Goal: Task Accomplishment & Management: Manage account settings

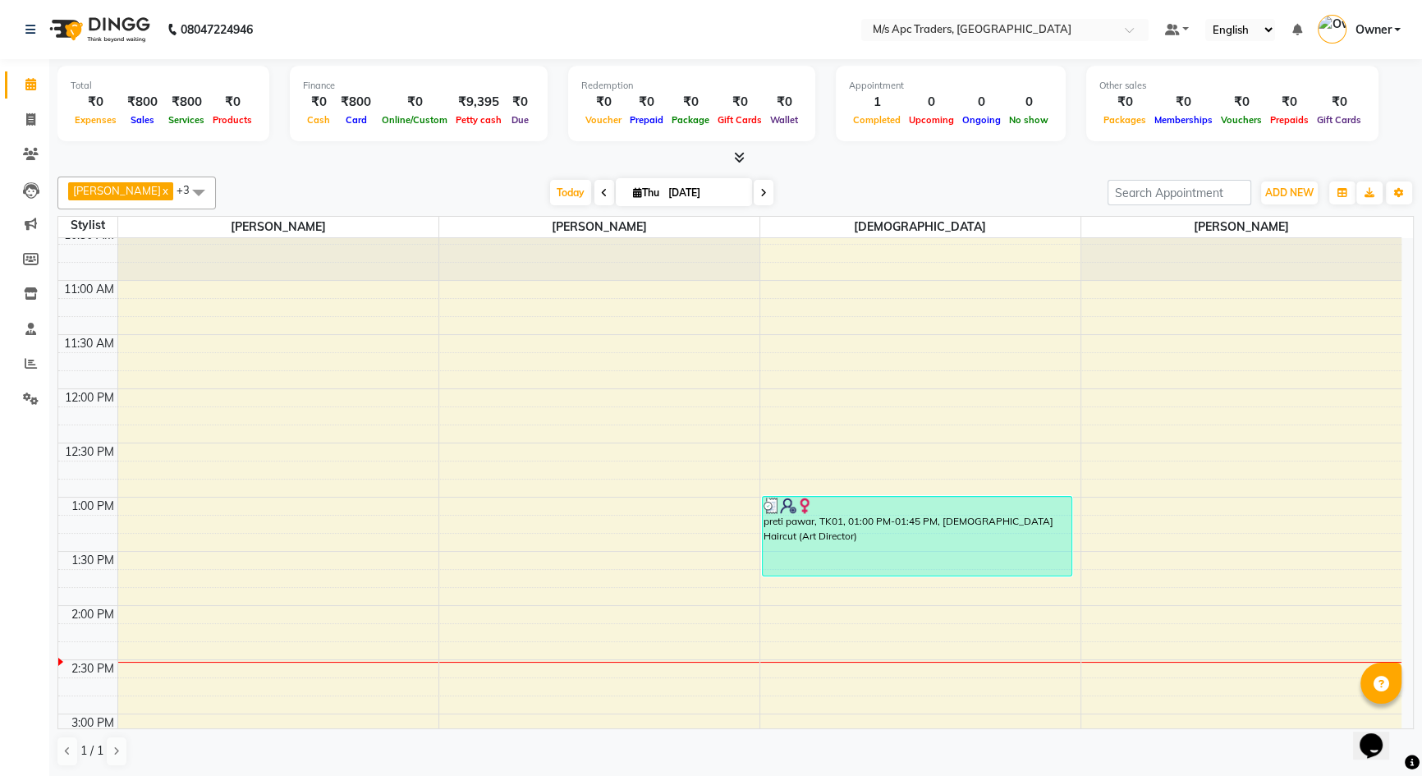
scroll to position [149, 0]
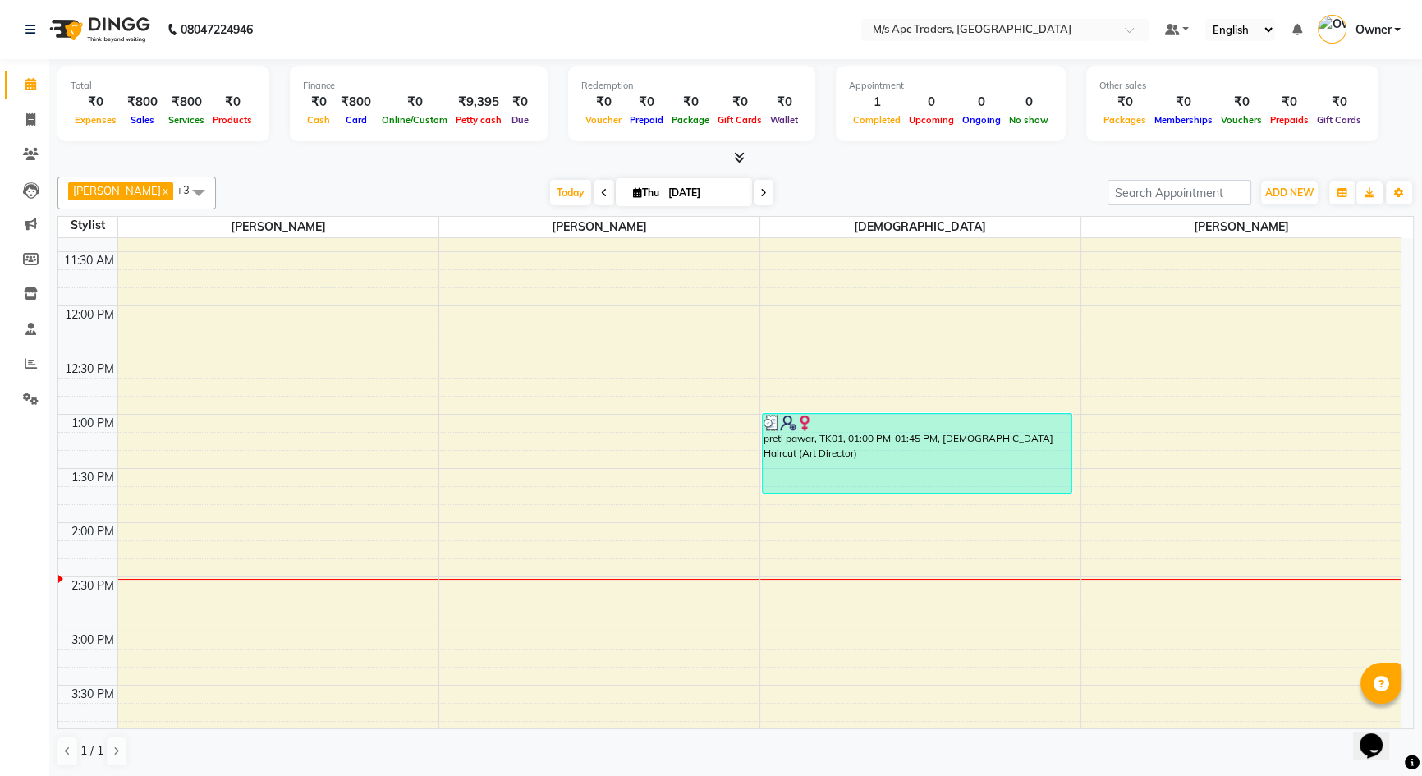
click at [1155, 579] on div at bounding box center [1241, 579] width 321 height 1
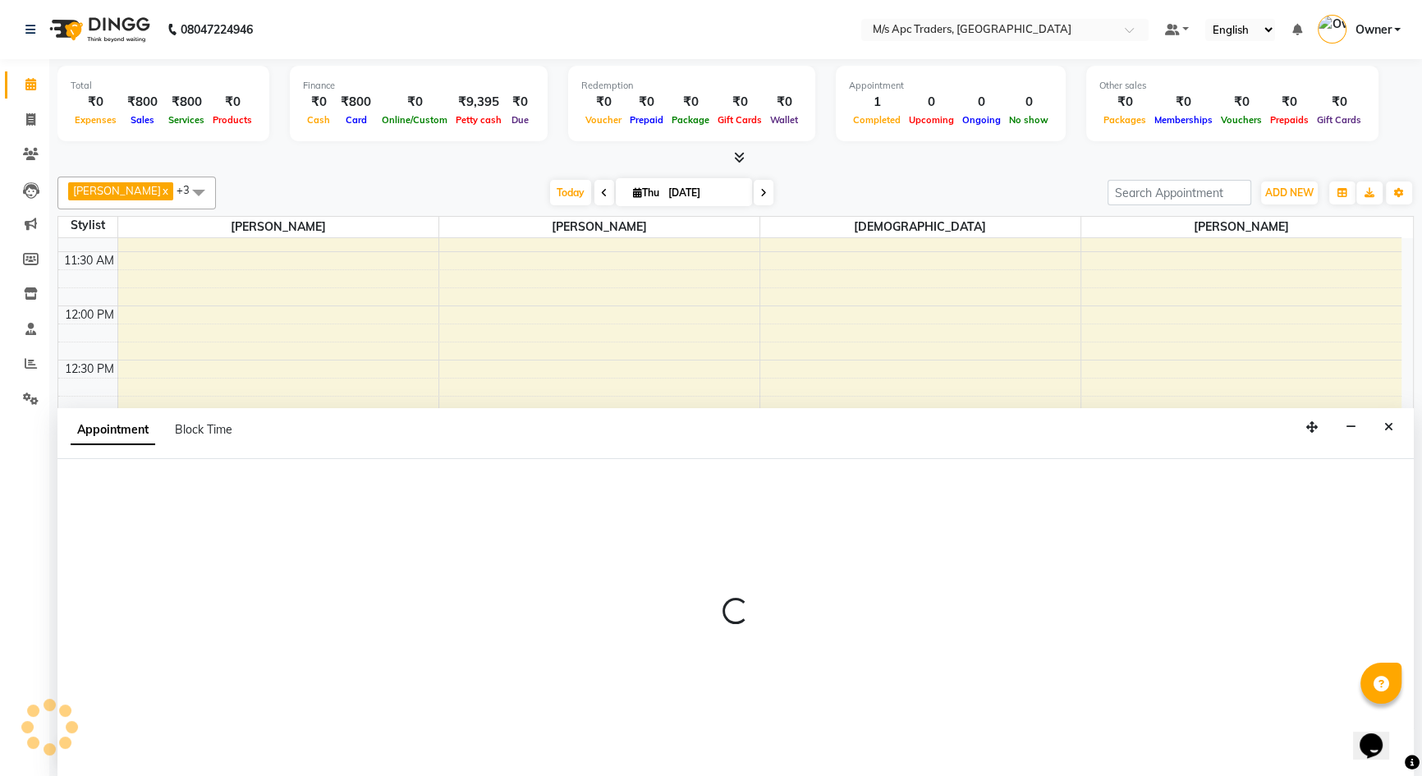
scroll to position [1, 0]
select select "85834"
select select "870"
select select "tentative"
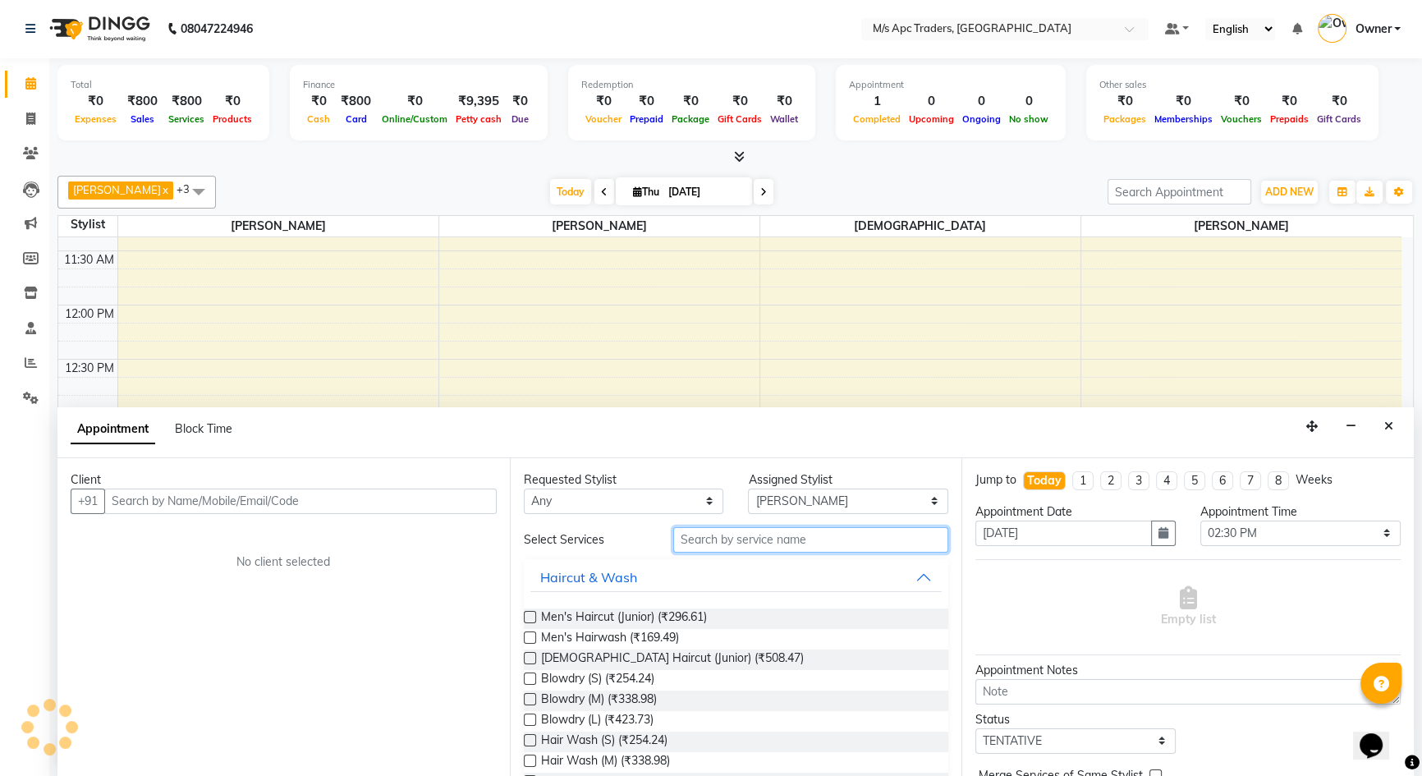
click at [889, 528] on input "text" at bounding box center [810, 539] width 275 height 25
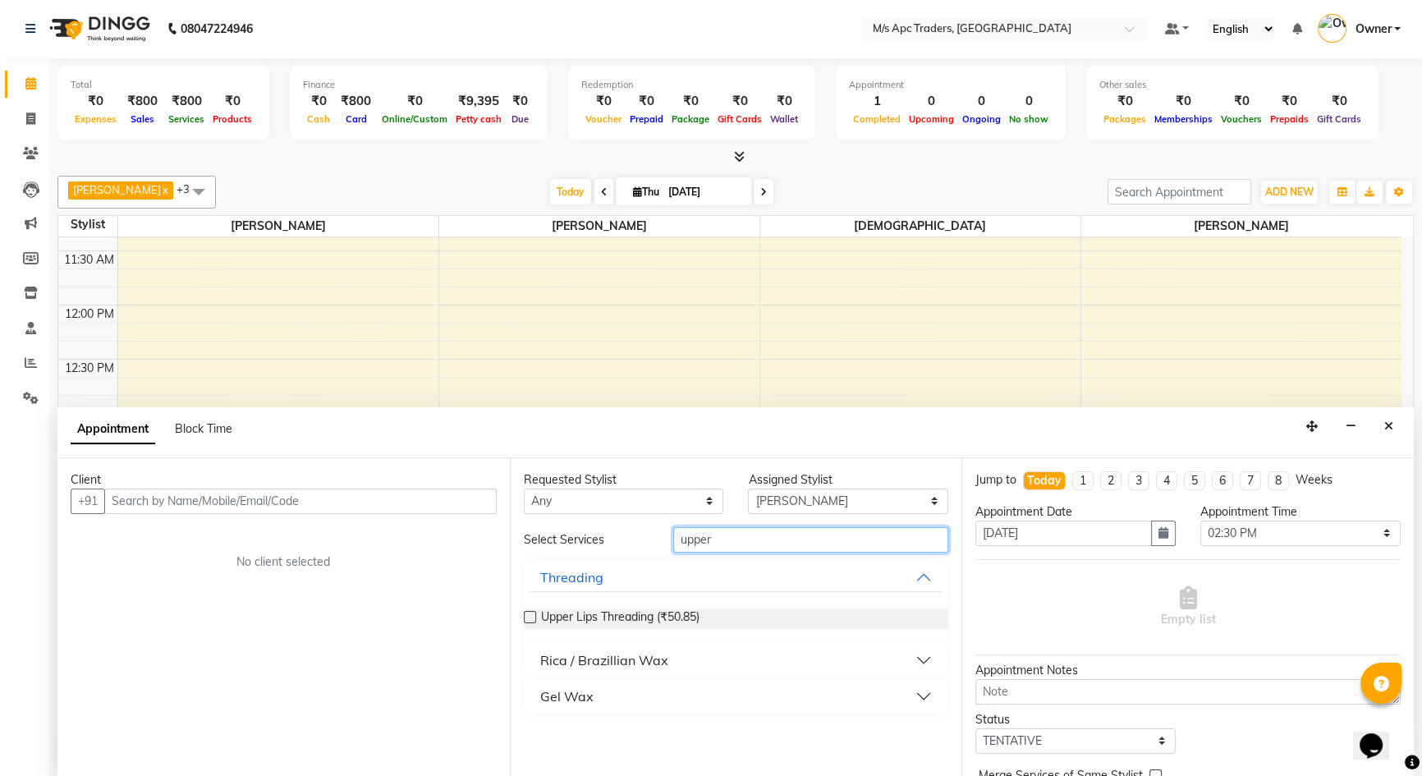
type input "upper"
click at [732, 615] on div "Upper Lips Threading (₹50.85)" at bounding box center [736, 618] width 425 height 21
click at [670, 615] on span "Upper Lips Threading (₹50.85)" at bounding box center [620, 618] width 158 height 21
checkbox input "false"
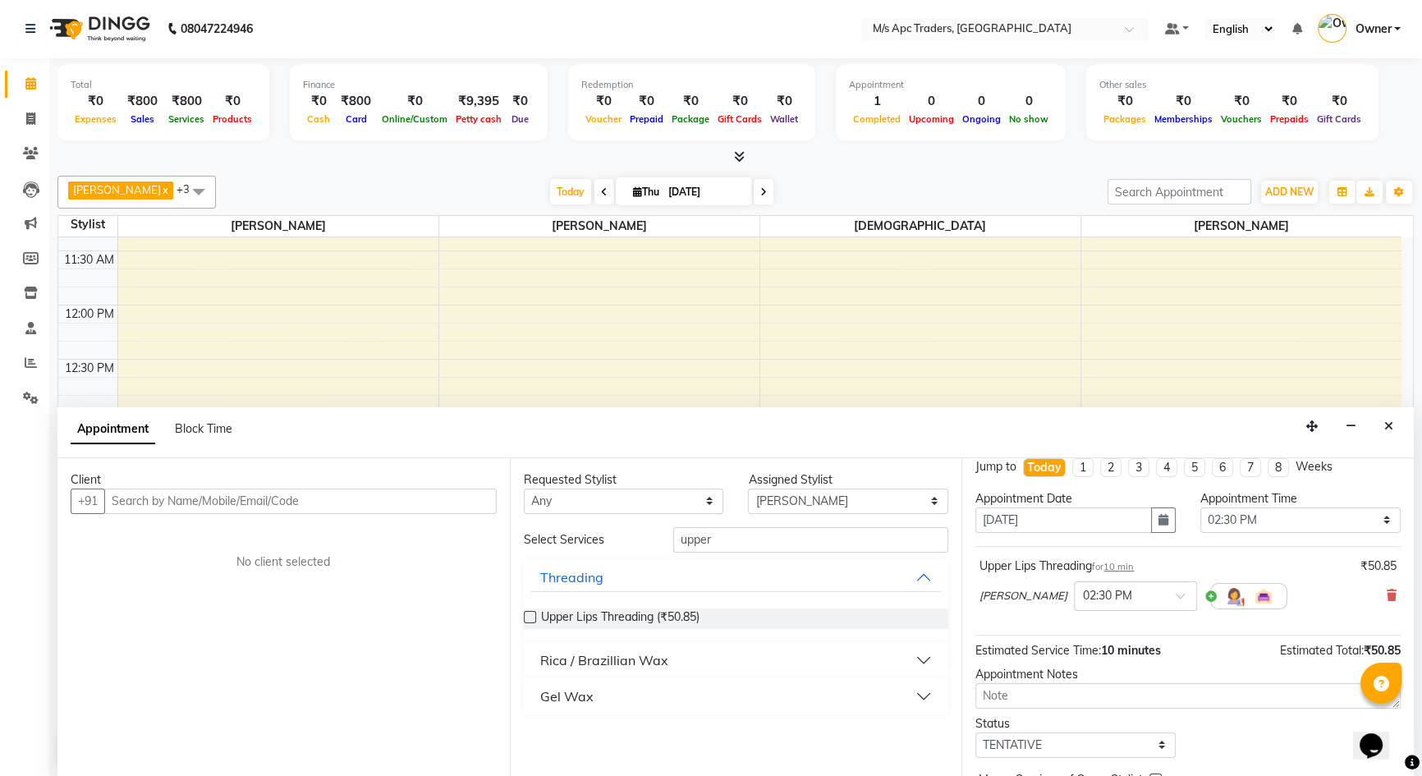
scroll to position [0, 0]
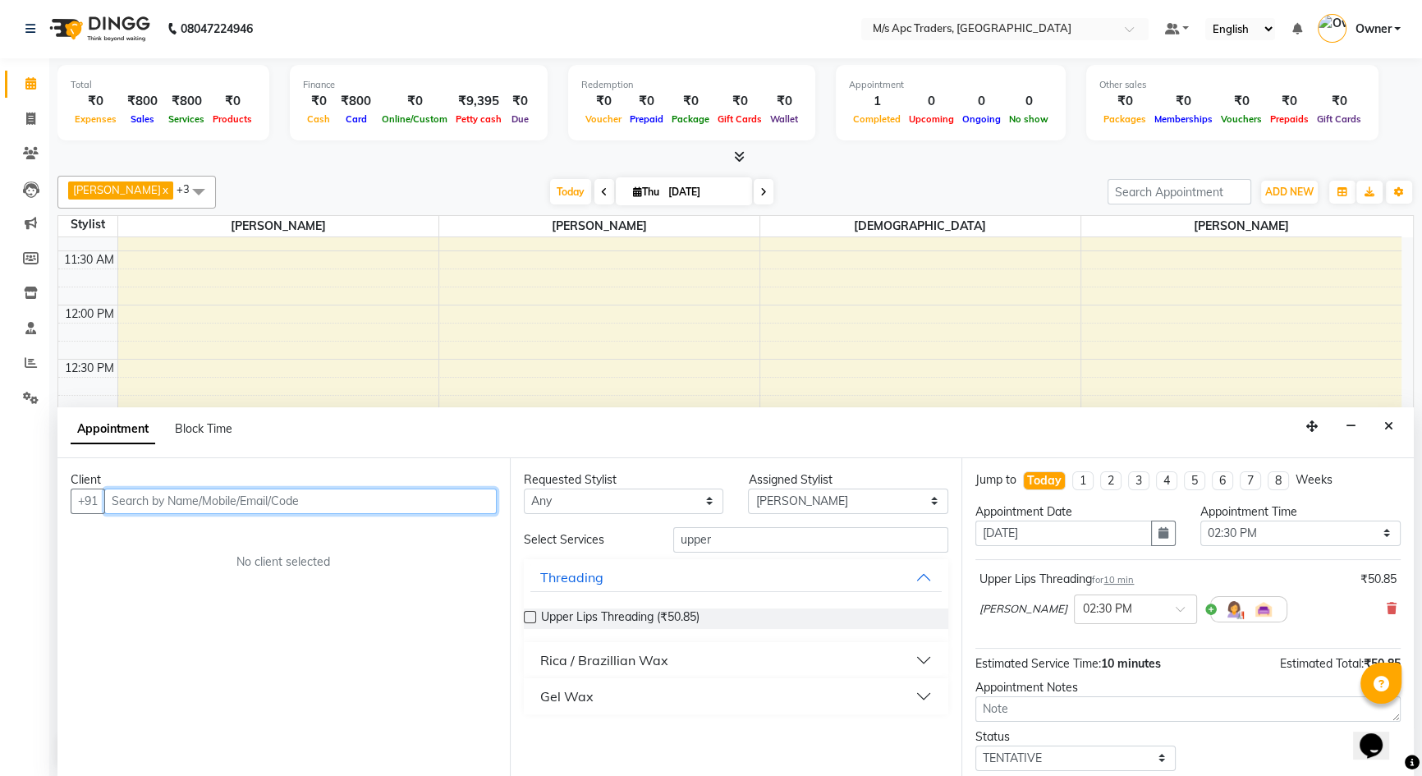
click at [200, 497] on input "text" at bounding box center [300, 501] width 393 height 25
click at [185, 507] on input "text" at bounding box center [300, 501] width 393 height 25
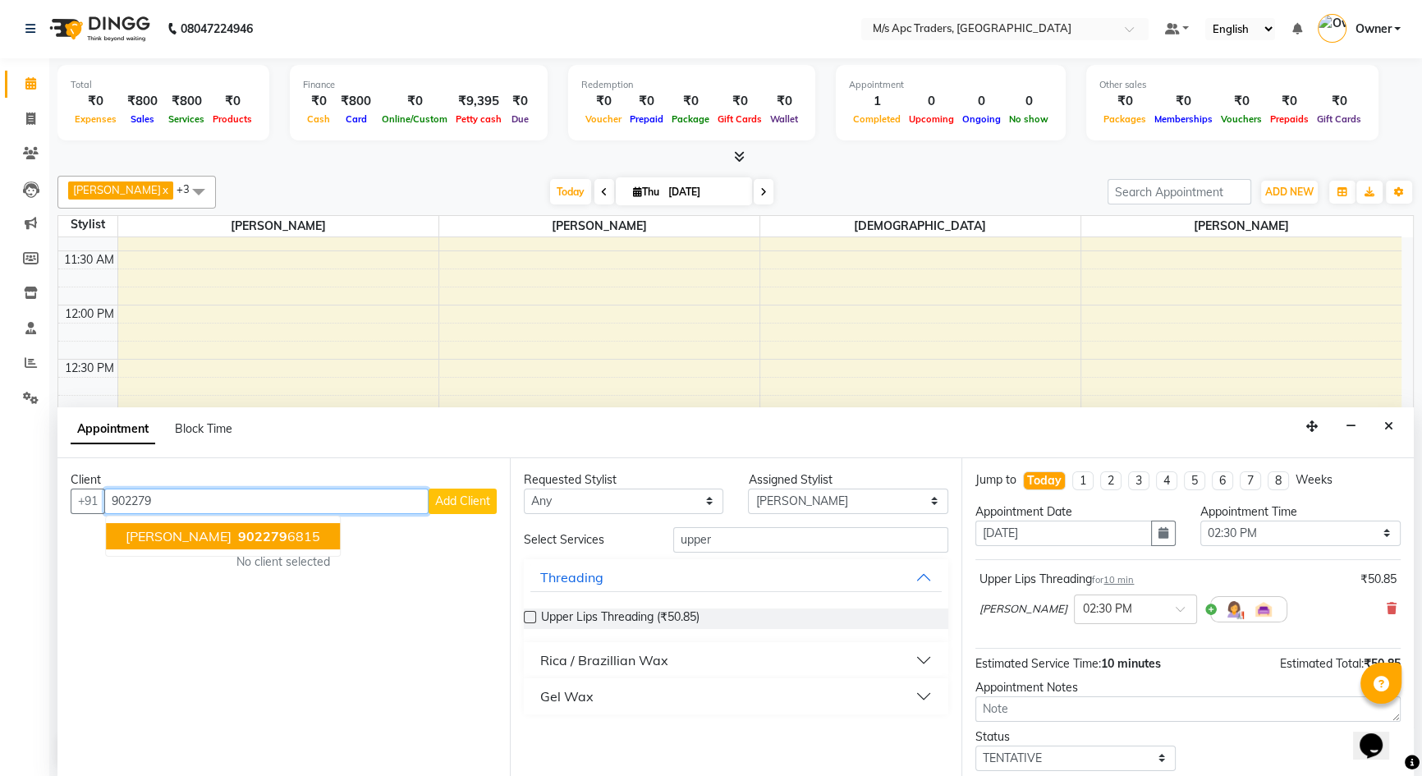
click at [217, 543] on button "[PERSON_NAME] 902279 6815" at bounding box center [223, 536] width 234 height 26
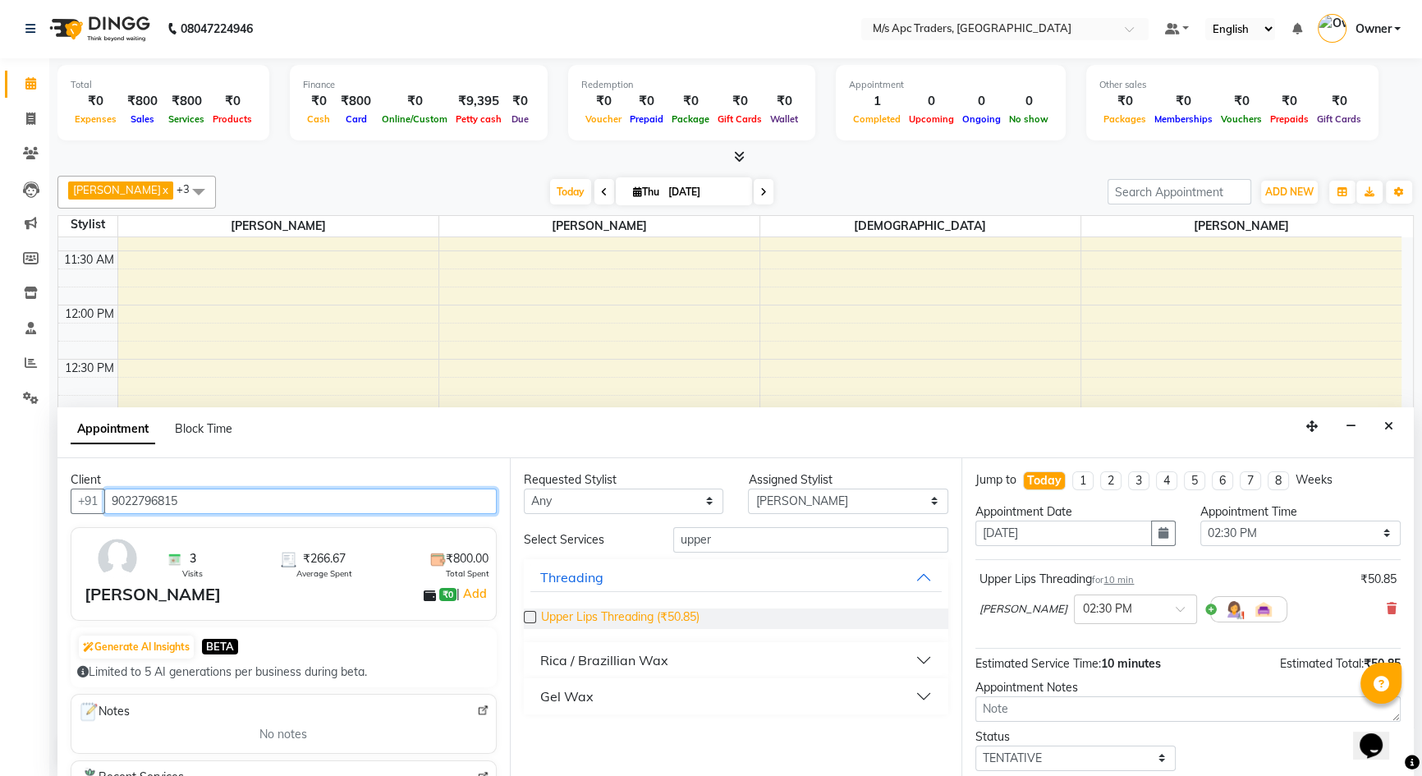
type input "9022796815"
click at [558, 616] on span "Upper Lips Threading (₹50.85)" at bounding box center [620, 618] width 158 height 21
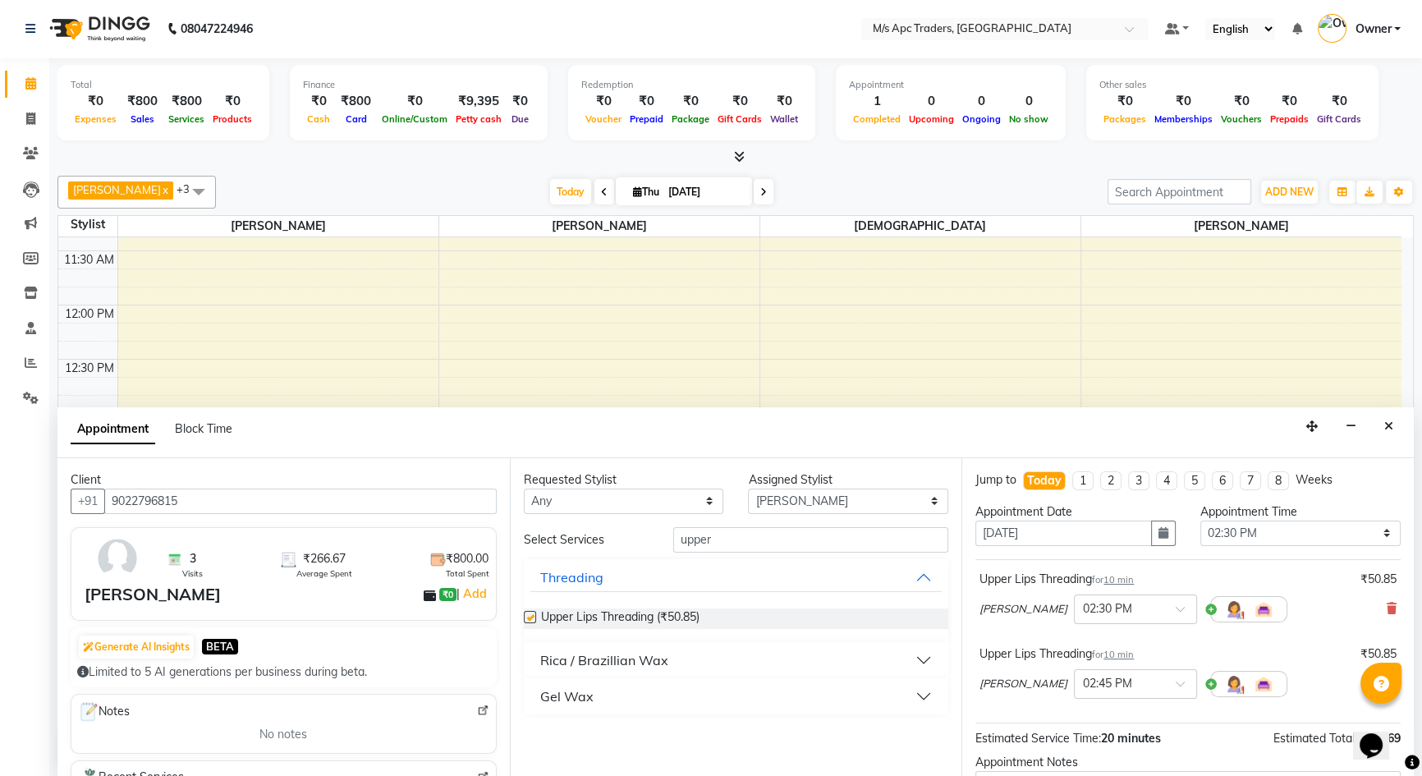
checkbox input "false"
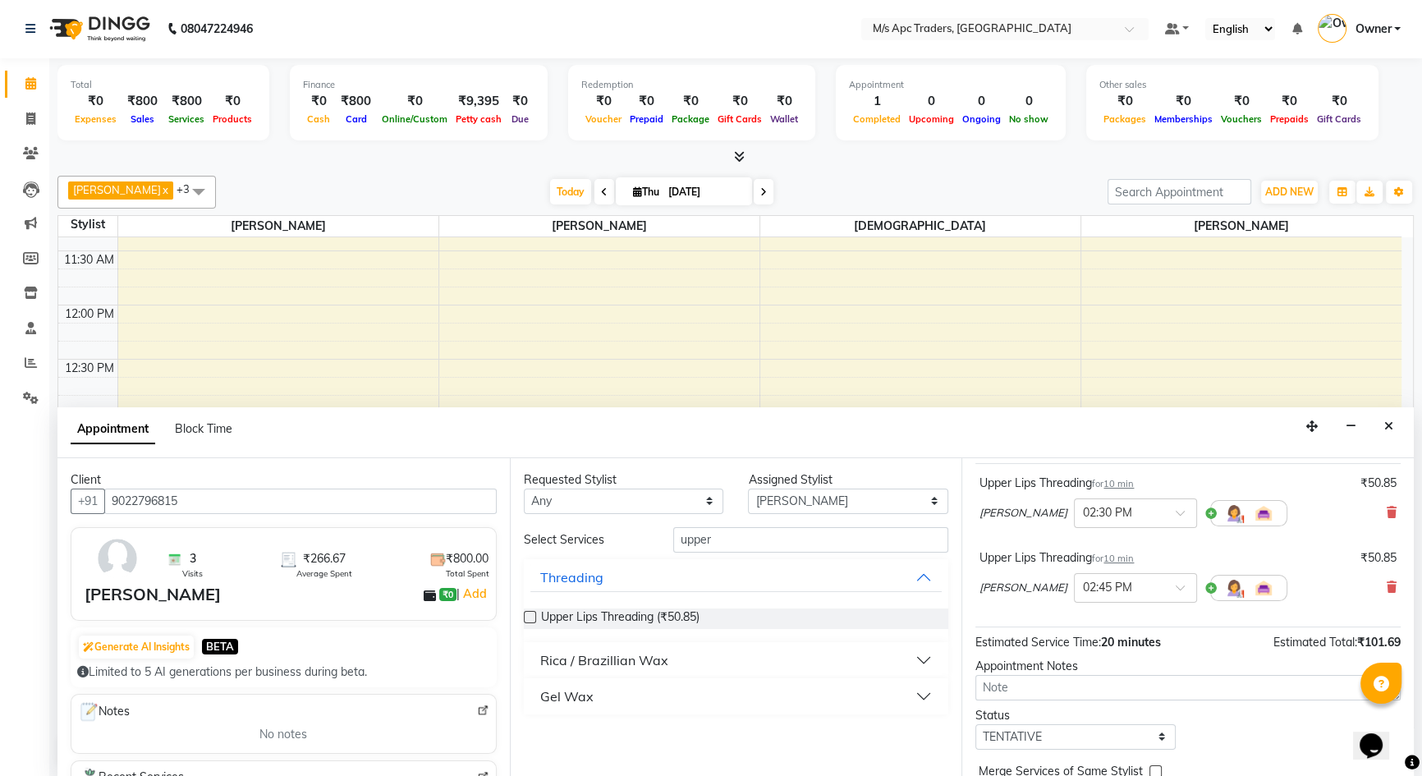
scroll to position [172, 0]
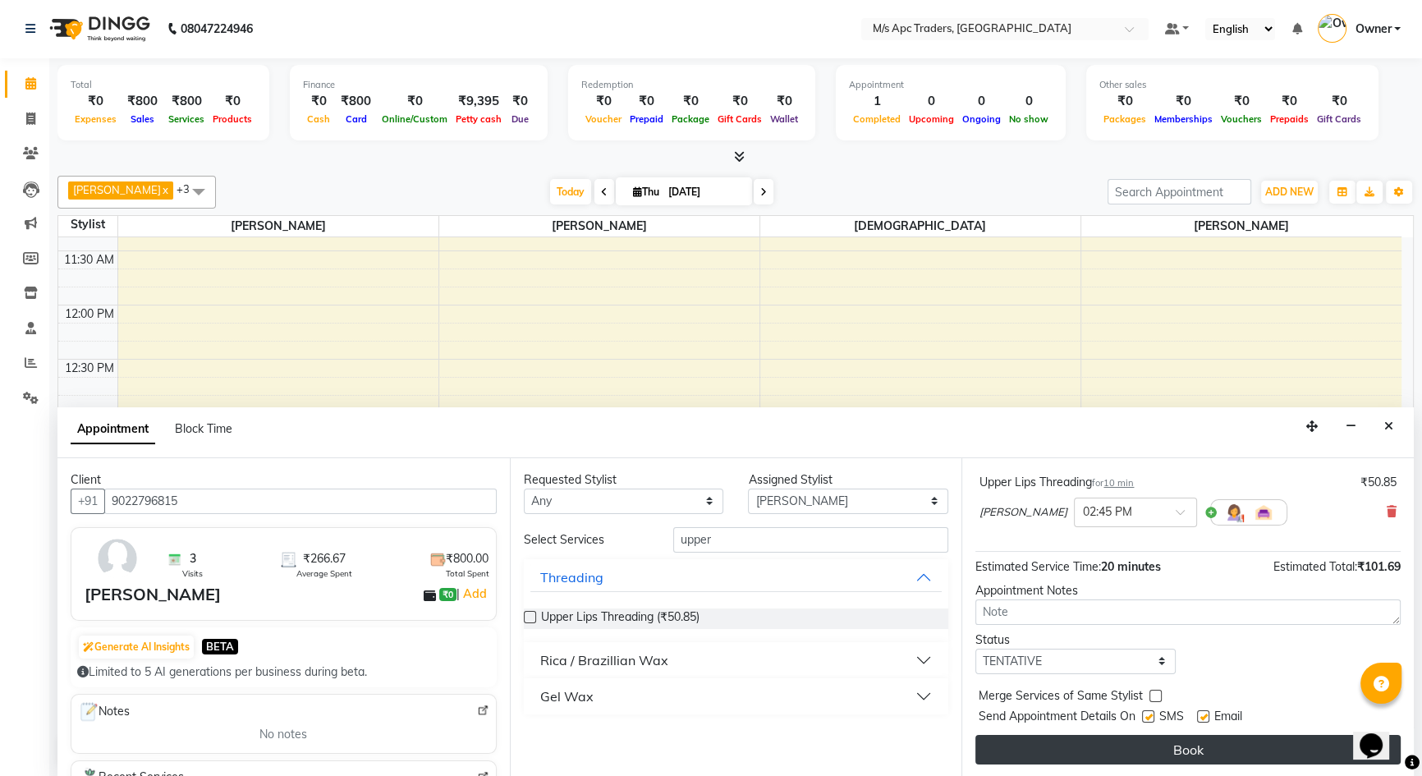
click at [1166, 744] on button "Book" at bounding box center [1188, 750] width 425 height 30
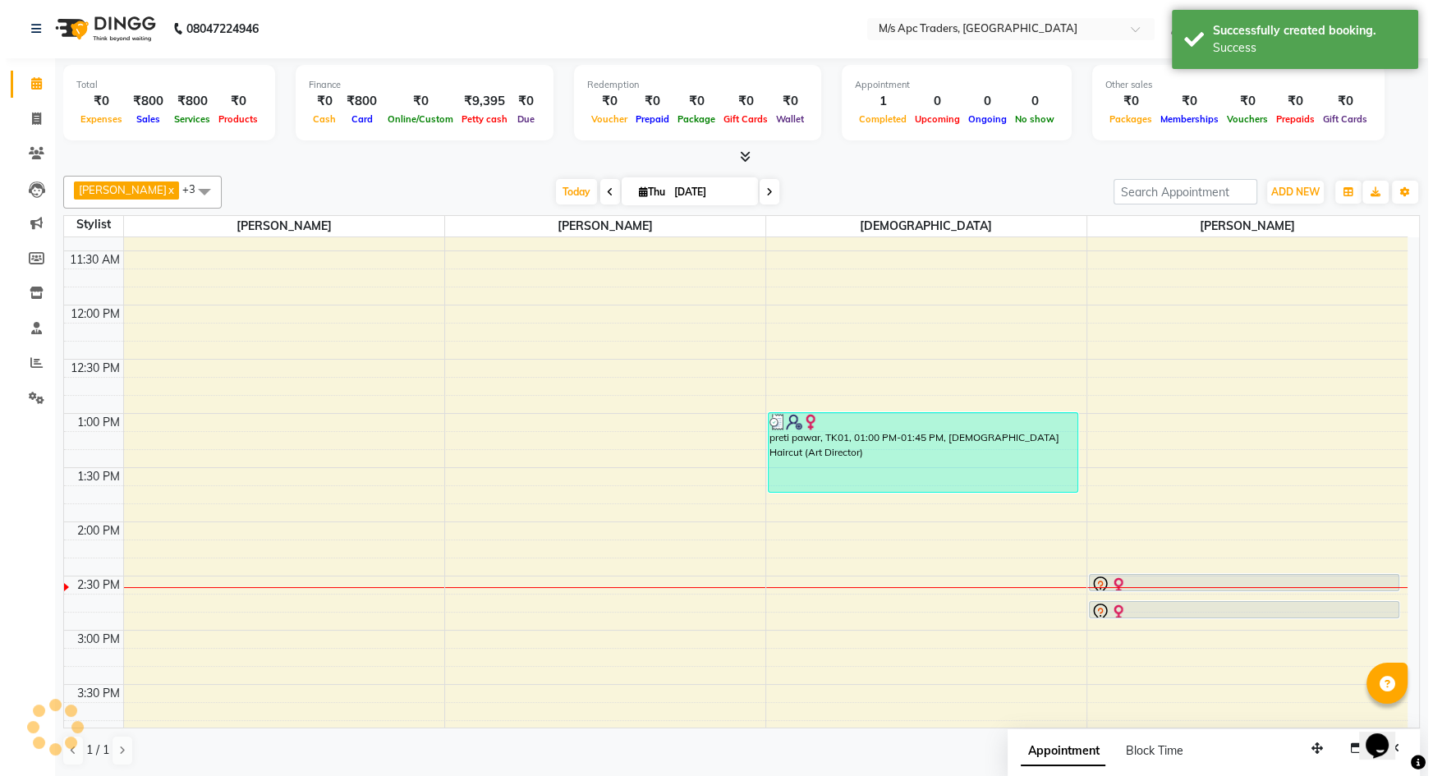
scroll to position [0, 0]
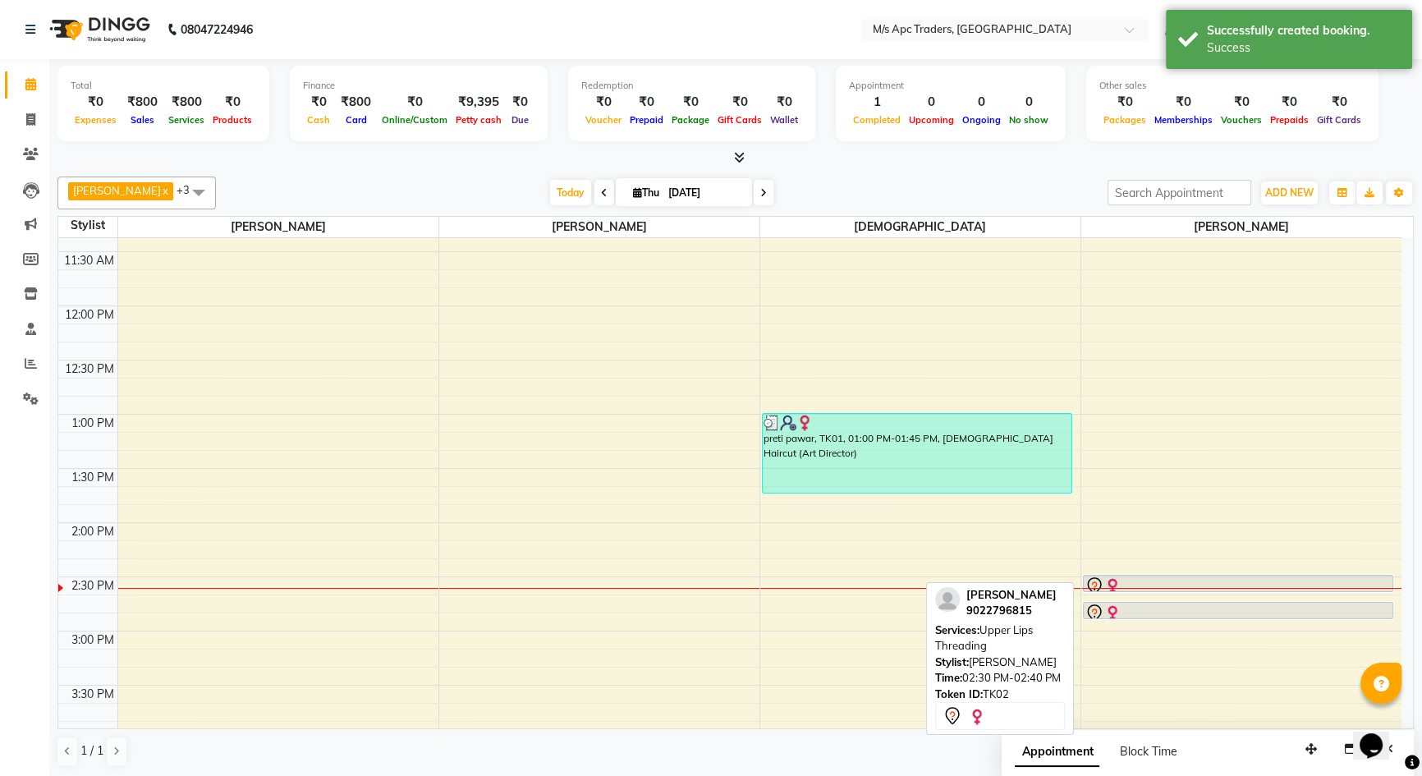
click at [1175, 584] on div at bounding box center [1239, 586] width 308 height 20
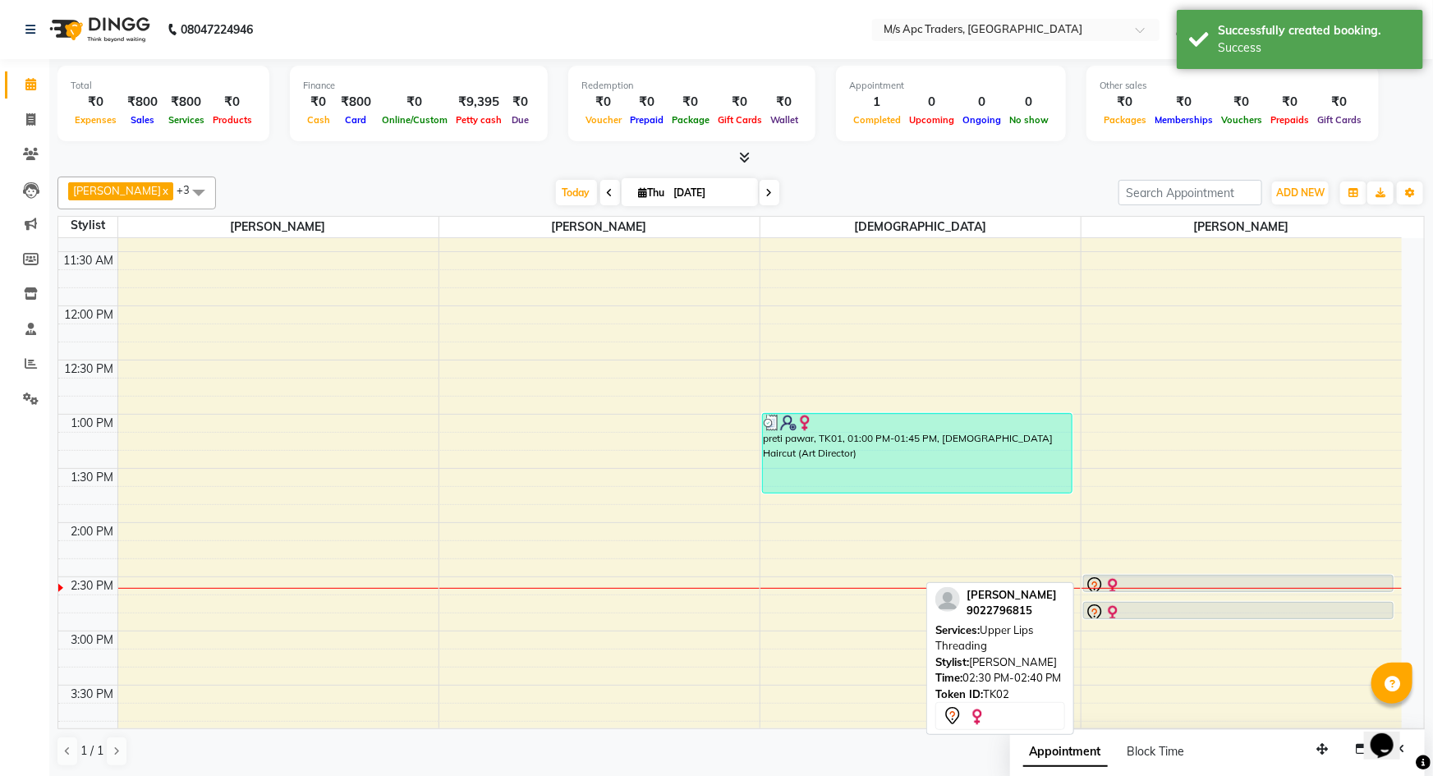
select select "7"
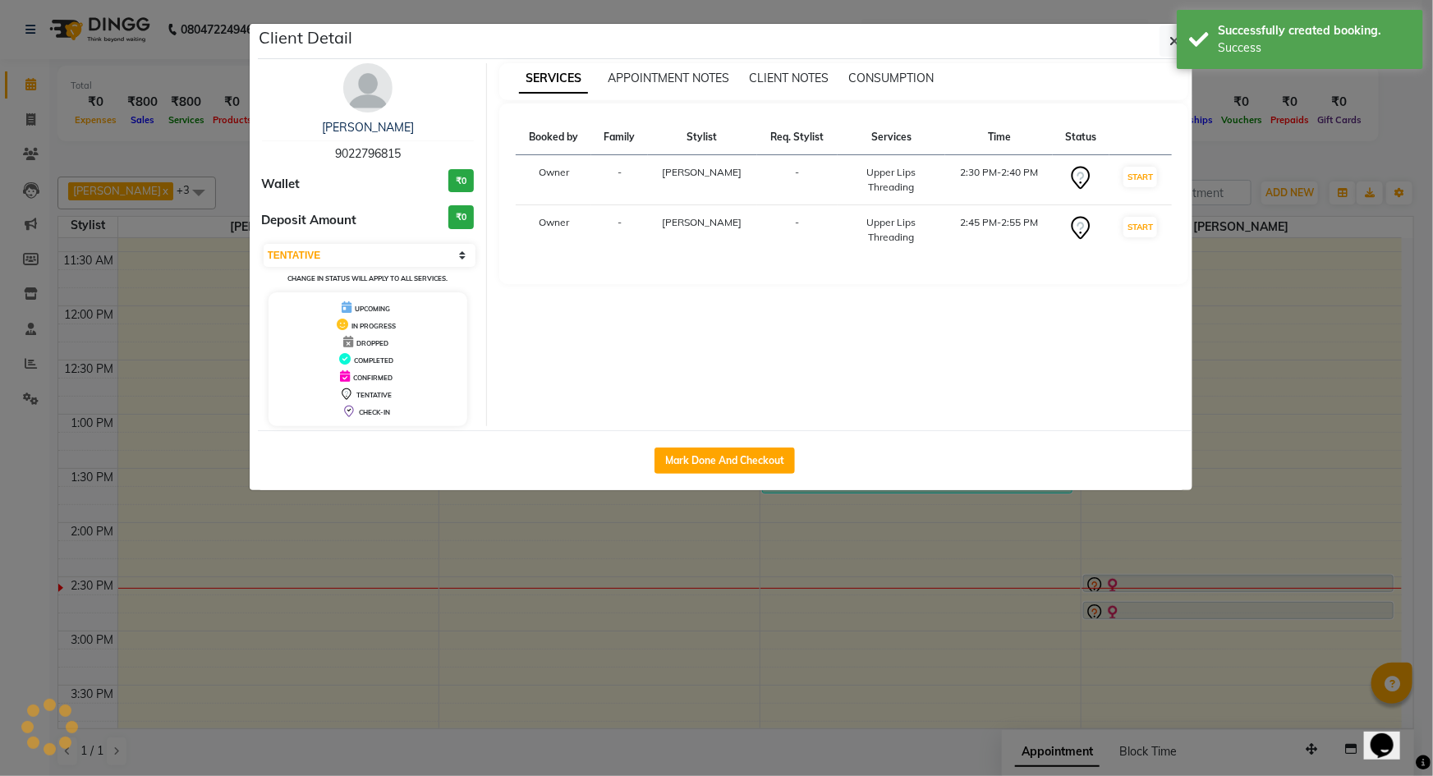
click at [709, 442] on div "Mark Done And Checkout" at bounding box center [725, 460] width 934 height 60
click at [719, 457] on button "Mark Done And Checkout" at bounding box center [724, 461] width 140 height 26
select select "6493"
select select "service"
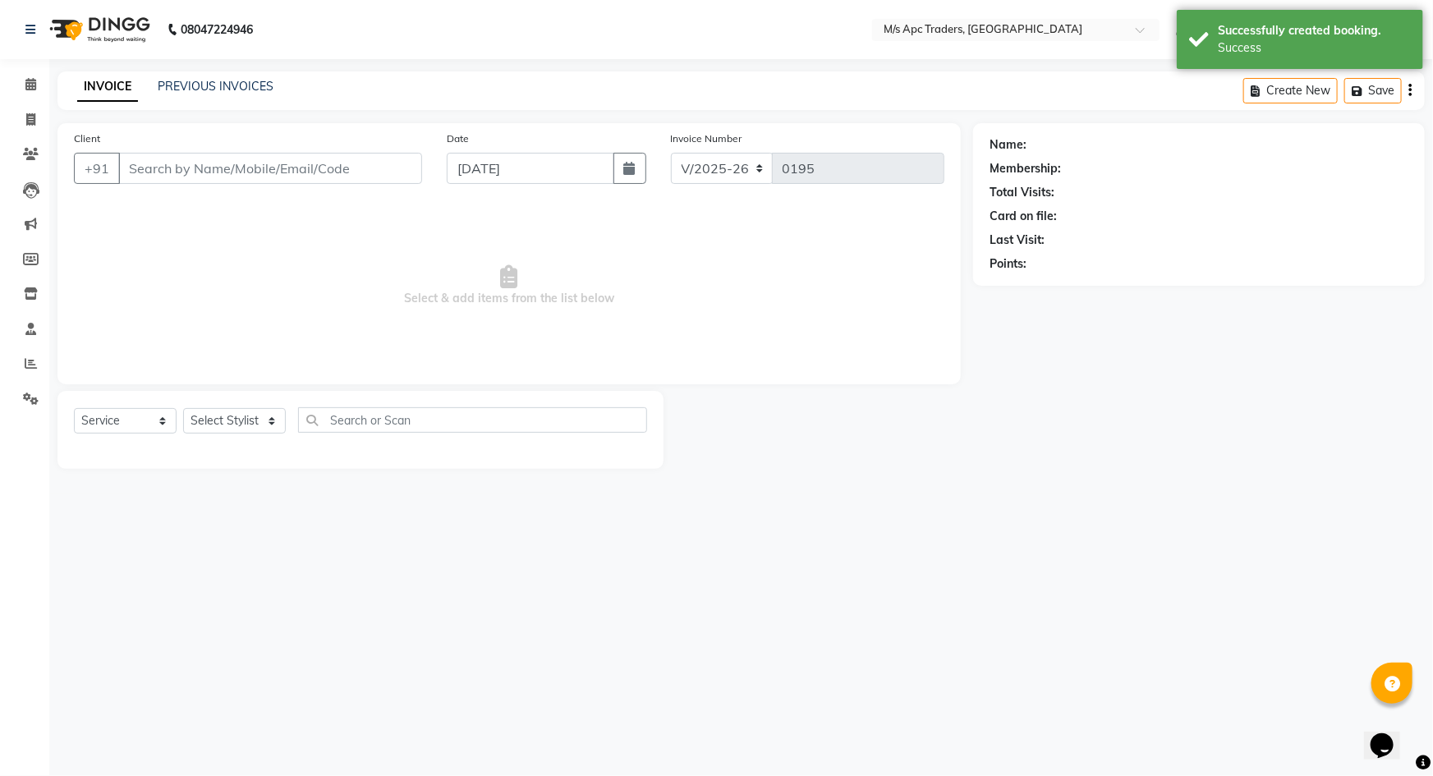
type input "9022796815"
select select "85834"
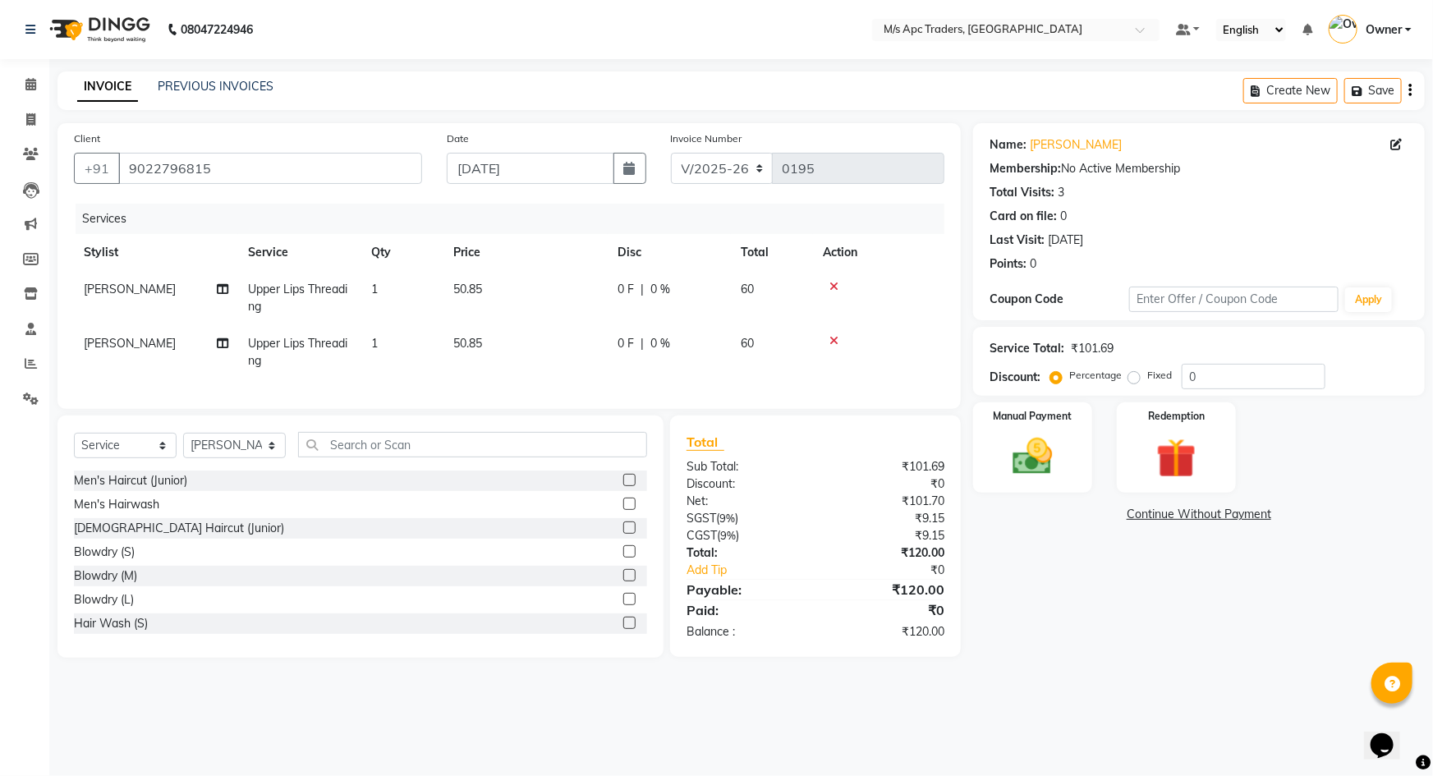
click at [835, 336] on icon at bounding box center [833, 340] width 9 height 11
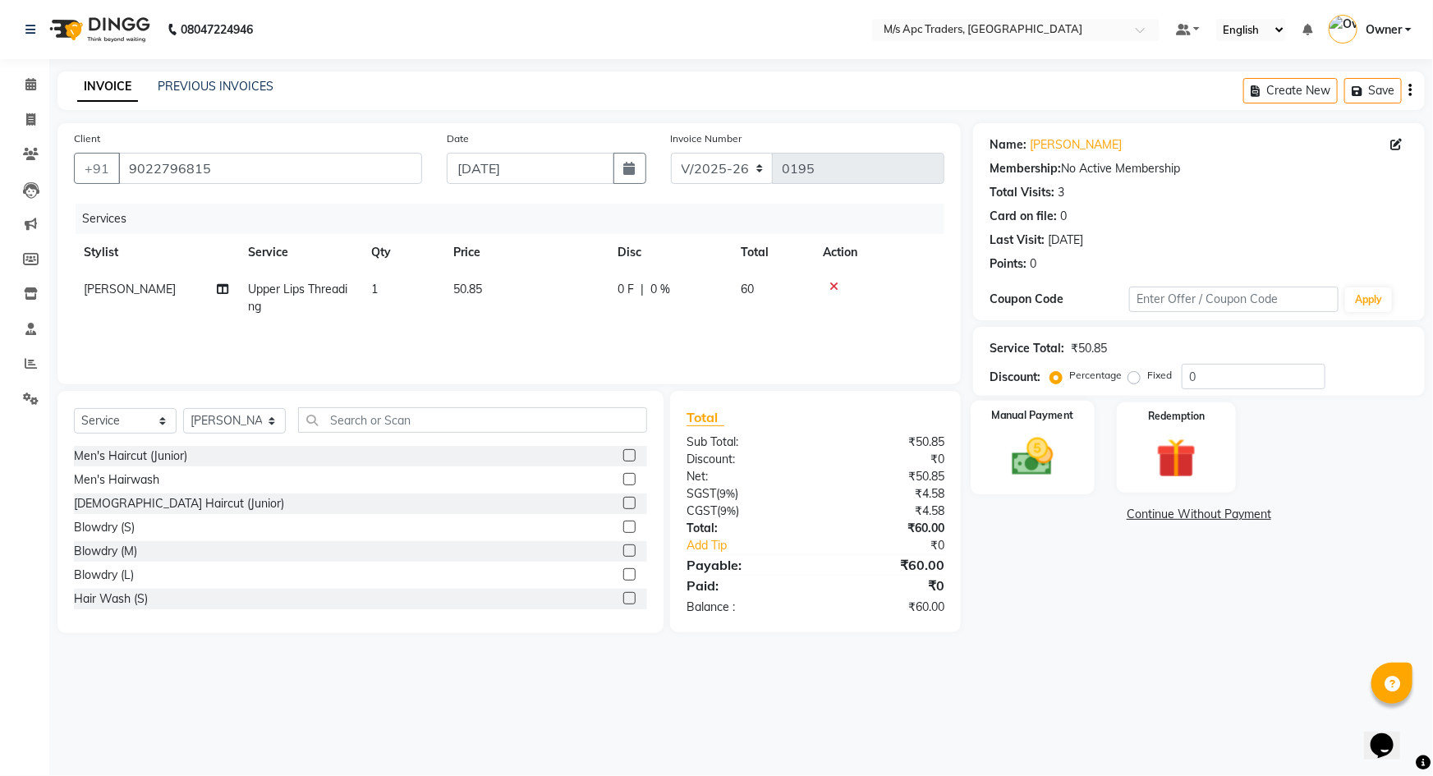
click at [1076, 475] on div "Manual Payment" at bounding box center [1033, 448] width 124 height 94
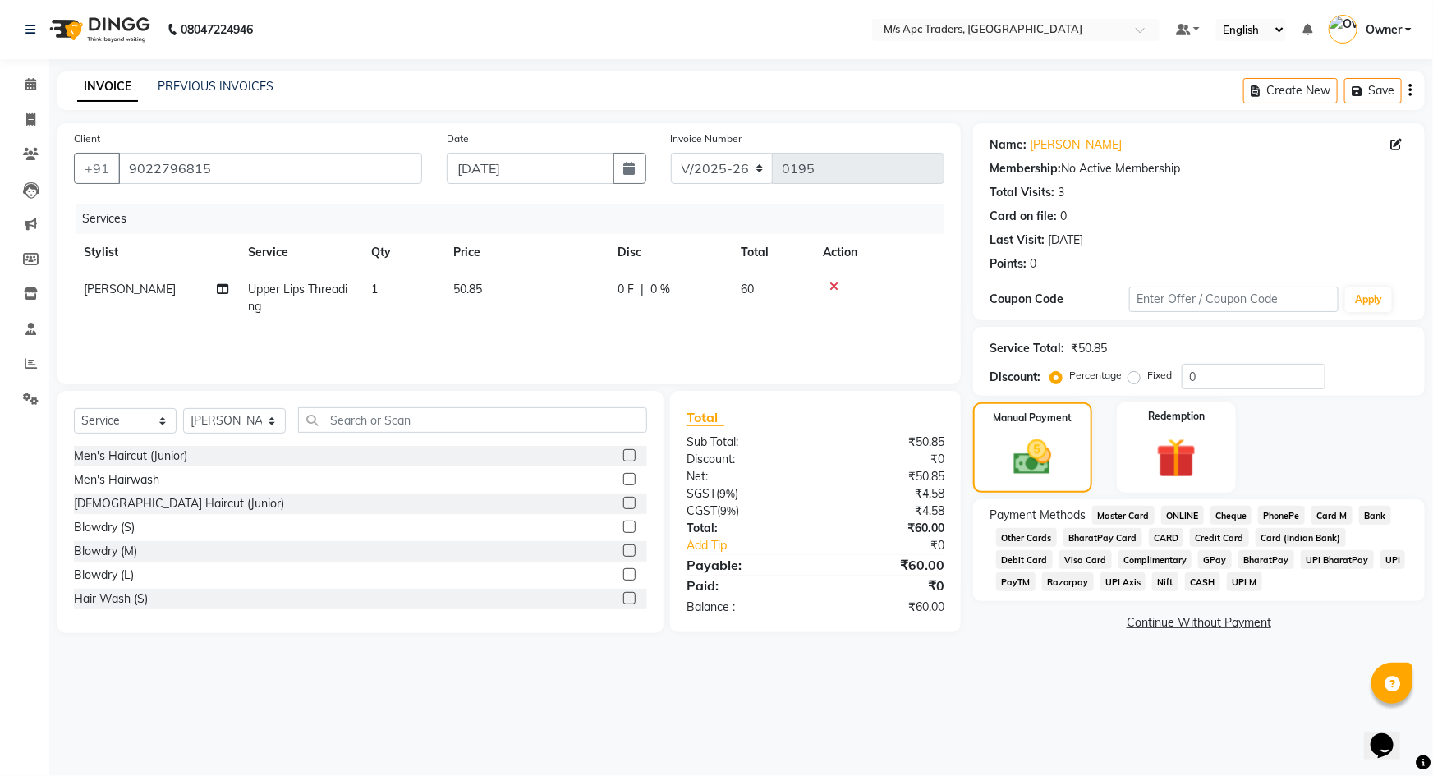
click at [1198, 555] on span "GPay" at bounding box center [1215, 559] width 34 height 19
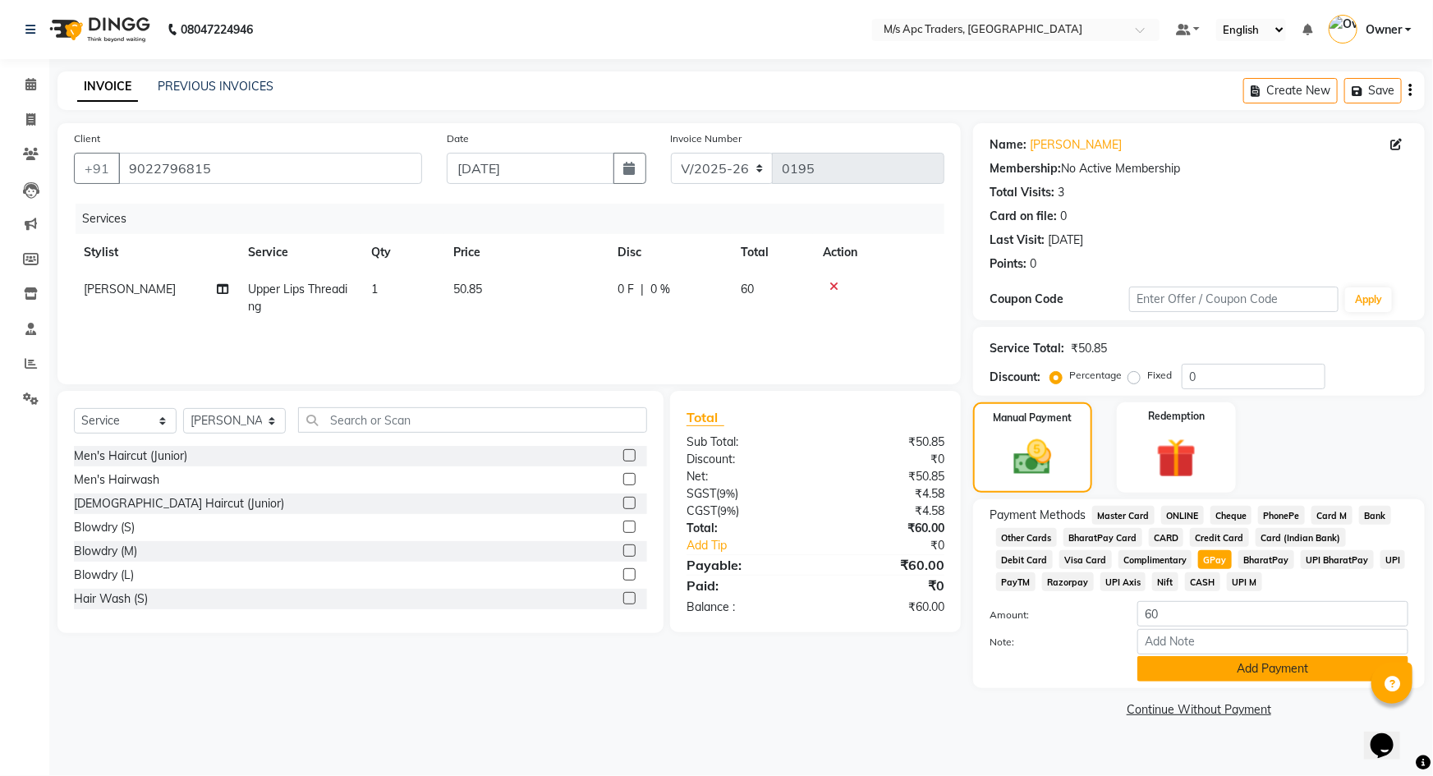
click at [1210, 663] on button "Add Payment" at bounding box center [1272, 668] width 271 height 25
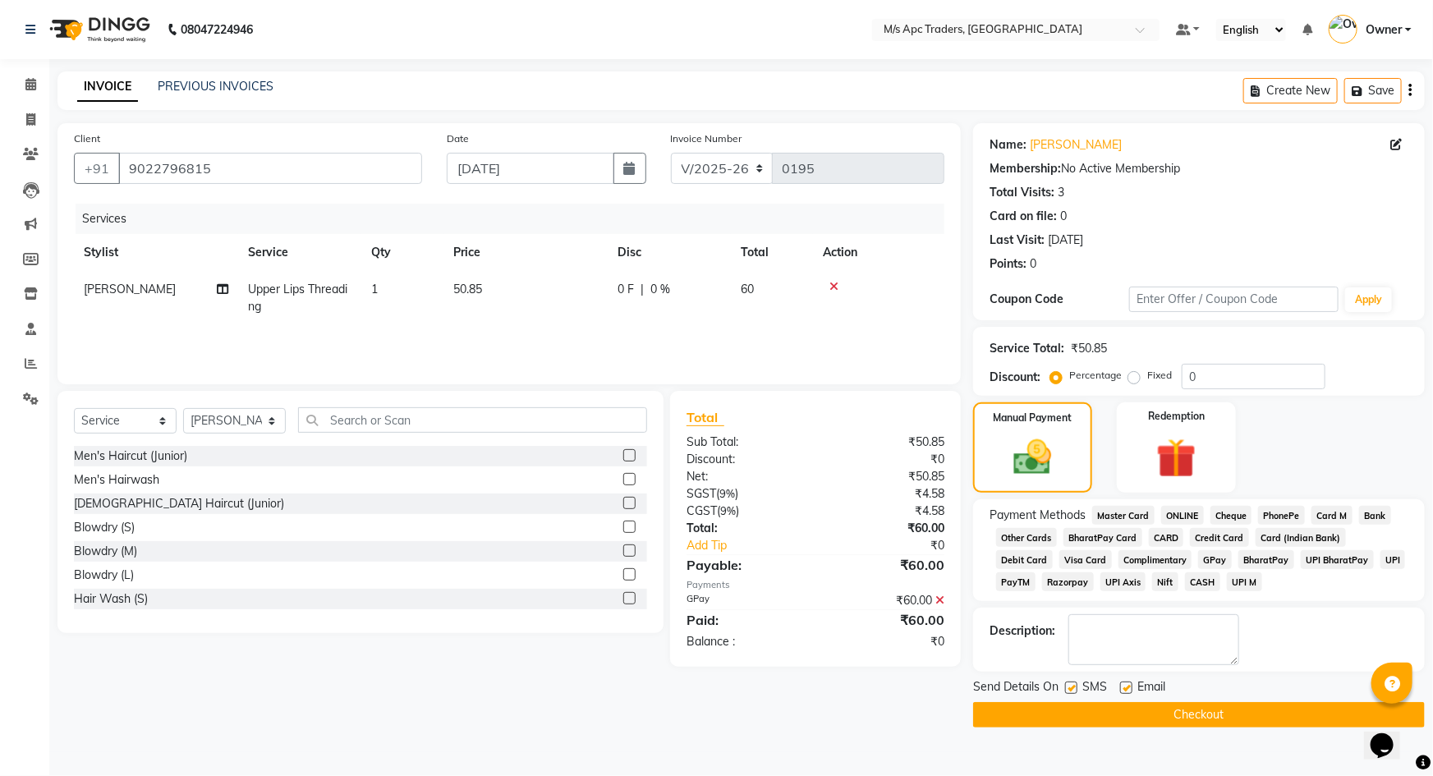
click at [1047, 705] on button "Checkout" at bounding box center [1199, 714] width 452 height 25
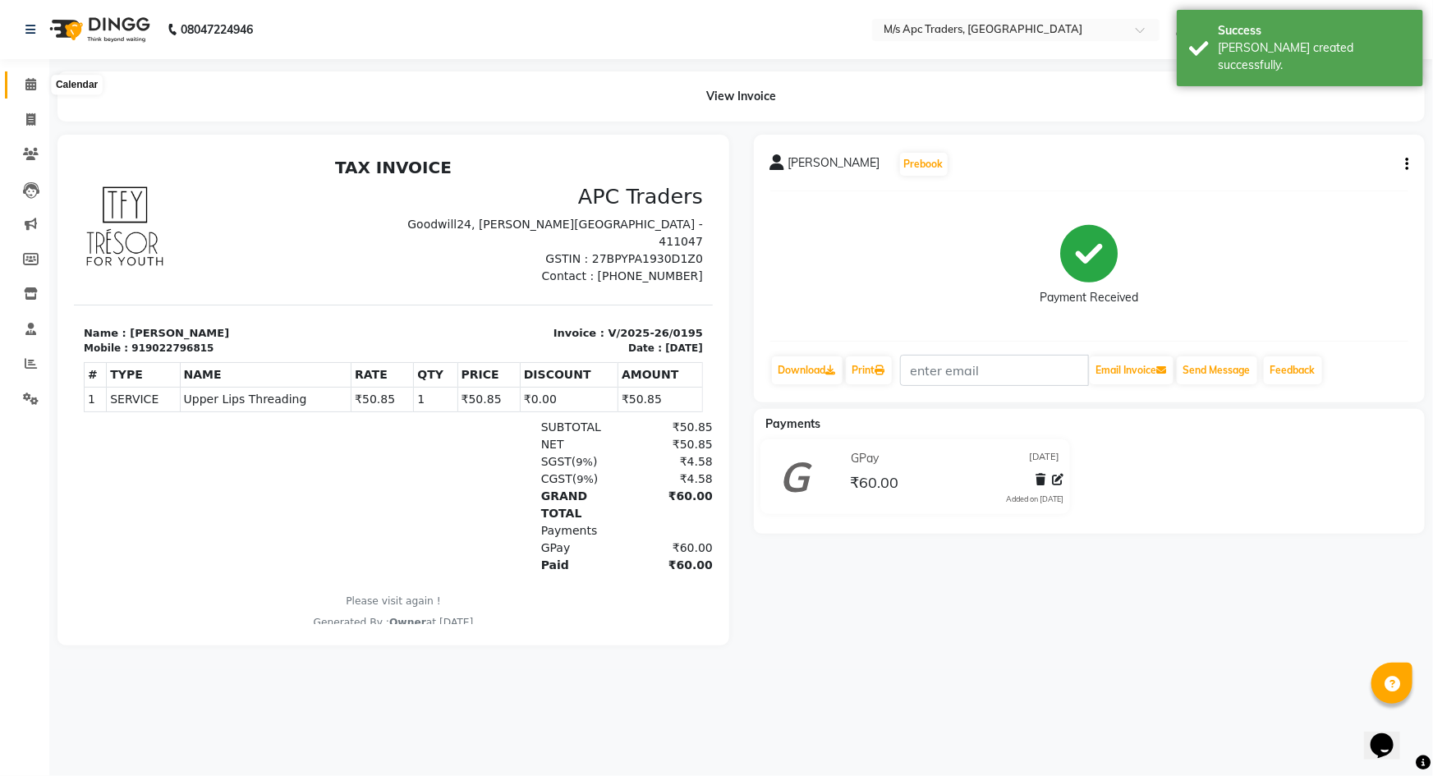
click at [19, 77] on span at bounding box center [30, 85] width 29 height 19
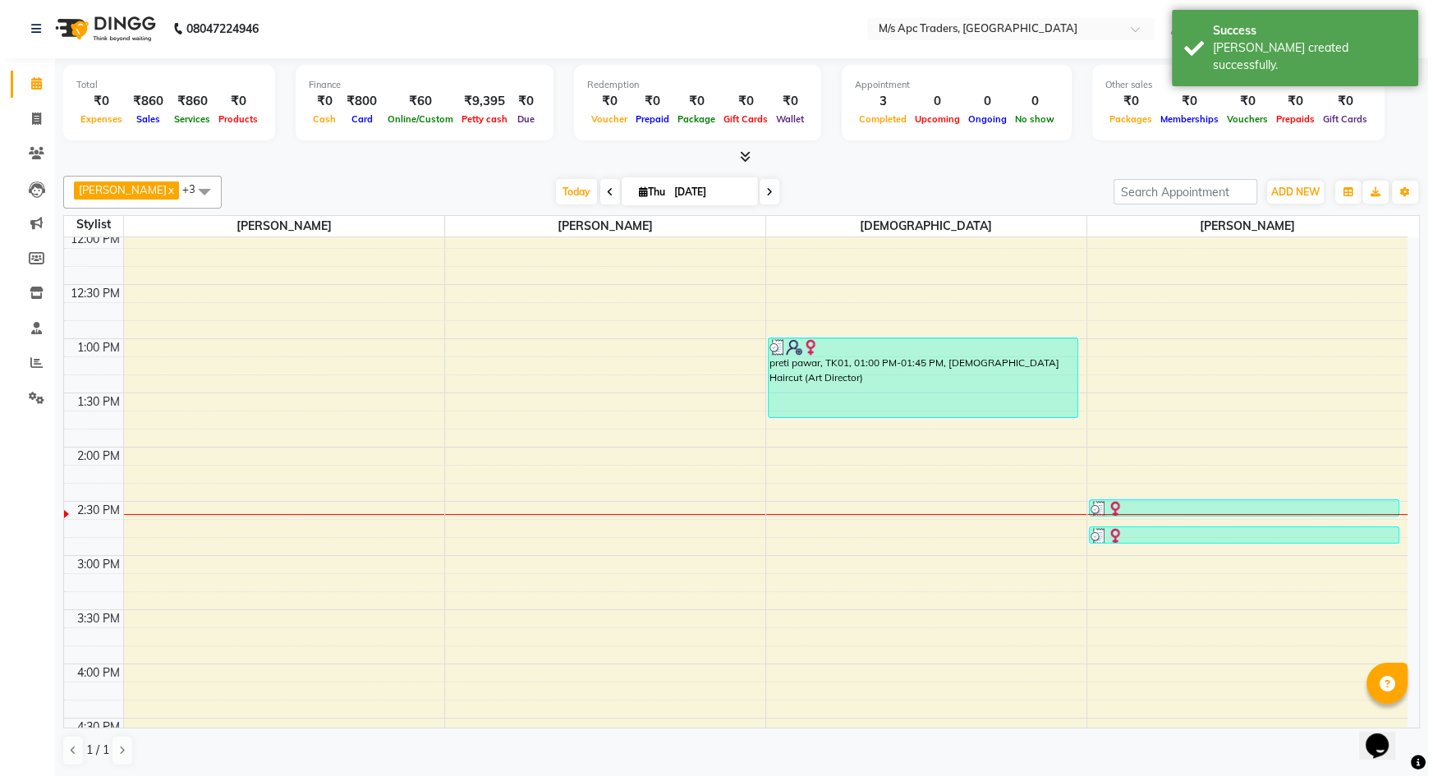
scroll to position [298, 0]
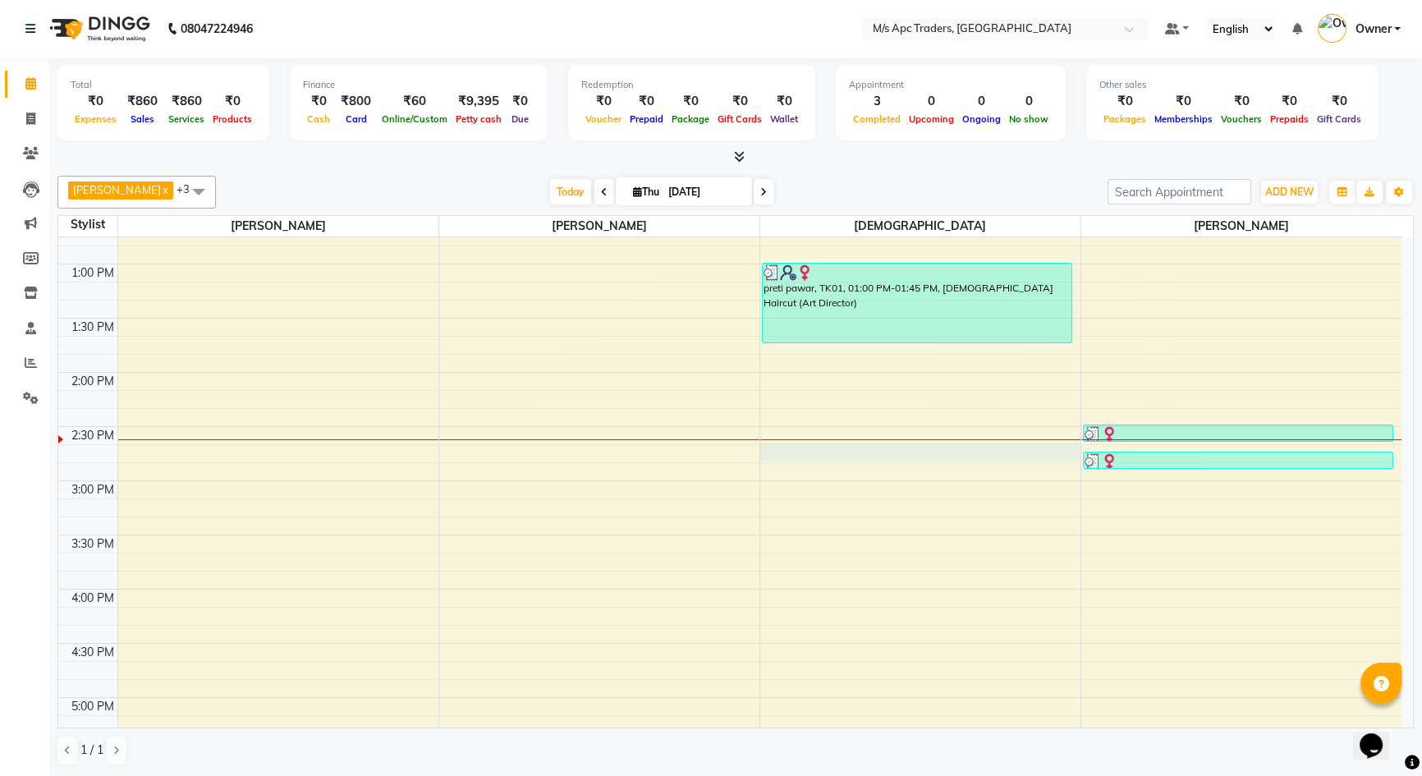
click at [1077, 458] on div "10:00 AM 10:30 AM 11:00 AM 11:30 AM 12:00 PM 12:30 PM 1:00 PM 1:30 PM 2:00 PM 2…" at bounding box center [729, 643] width 1343 height 1408
select select "52430"
select select "885"
select select "tentative"
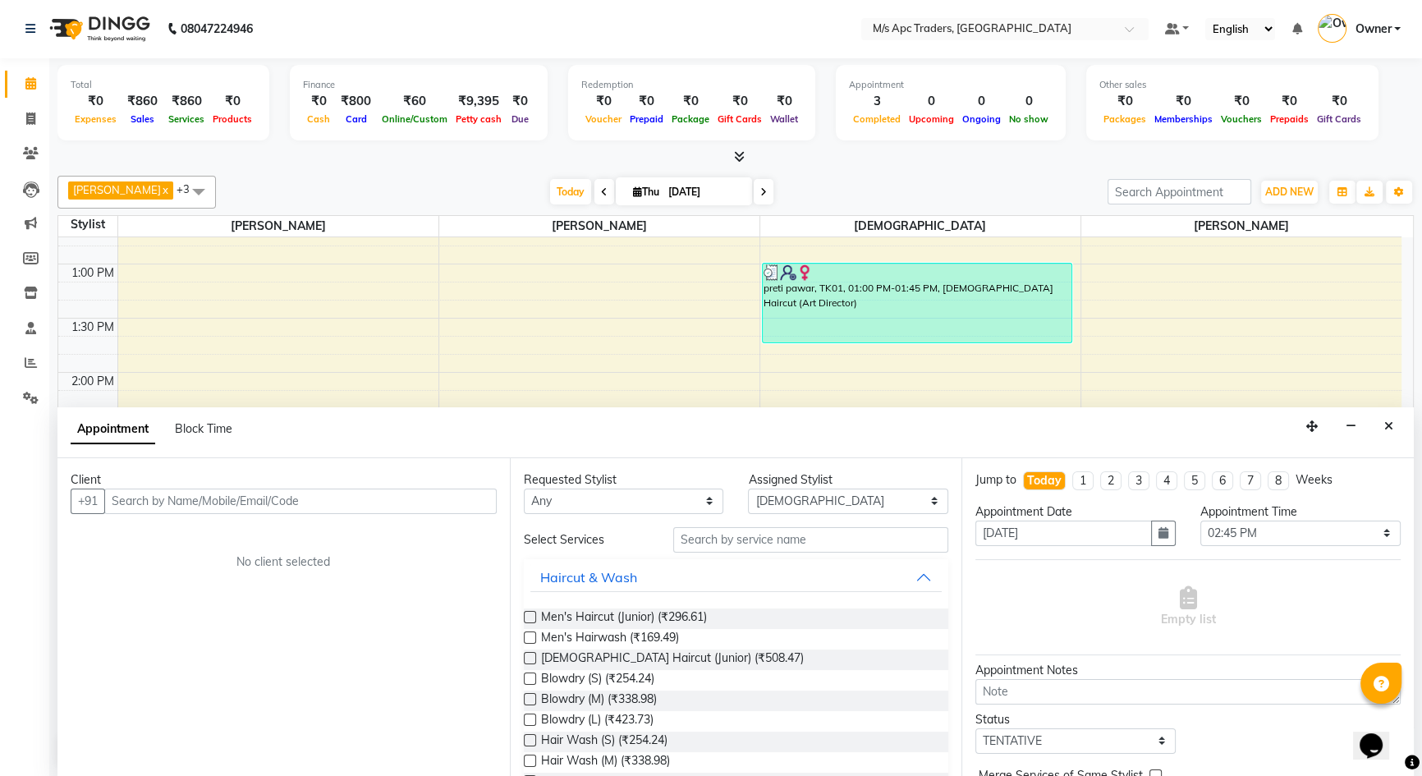
click at [1375, 424] on div "Appointment Block Time" at bounding box center [735, 432] width 1357 height 51
click at [1389, 420] on icon "Close" at bounding box center [1388, 425] width 9 height 11
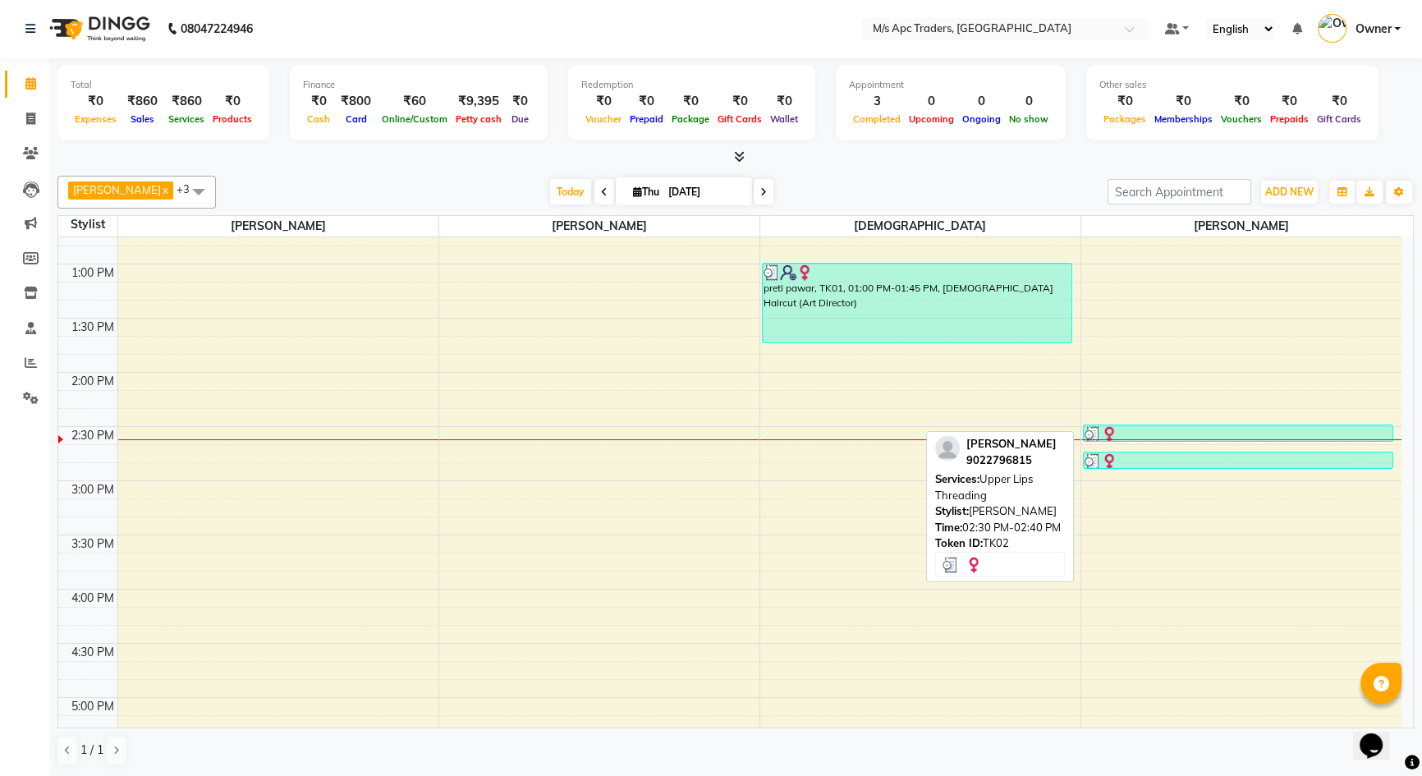
click at [1274, 433] on div at bounding box center [1239, 434] width 308 height 16
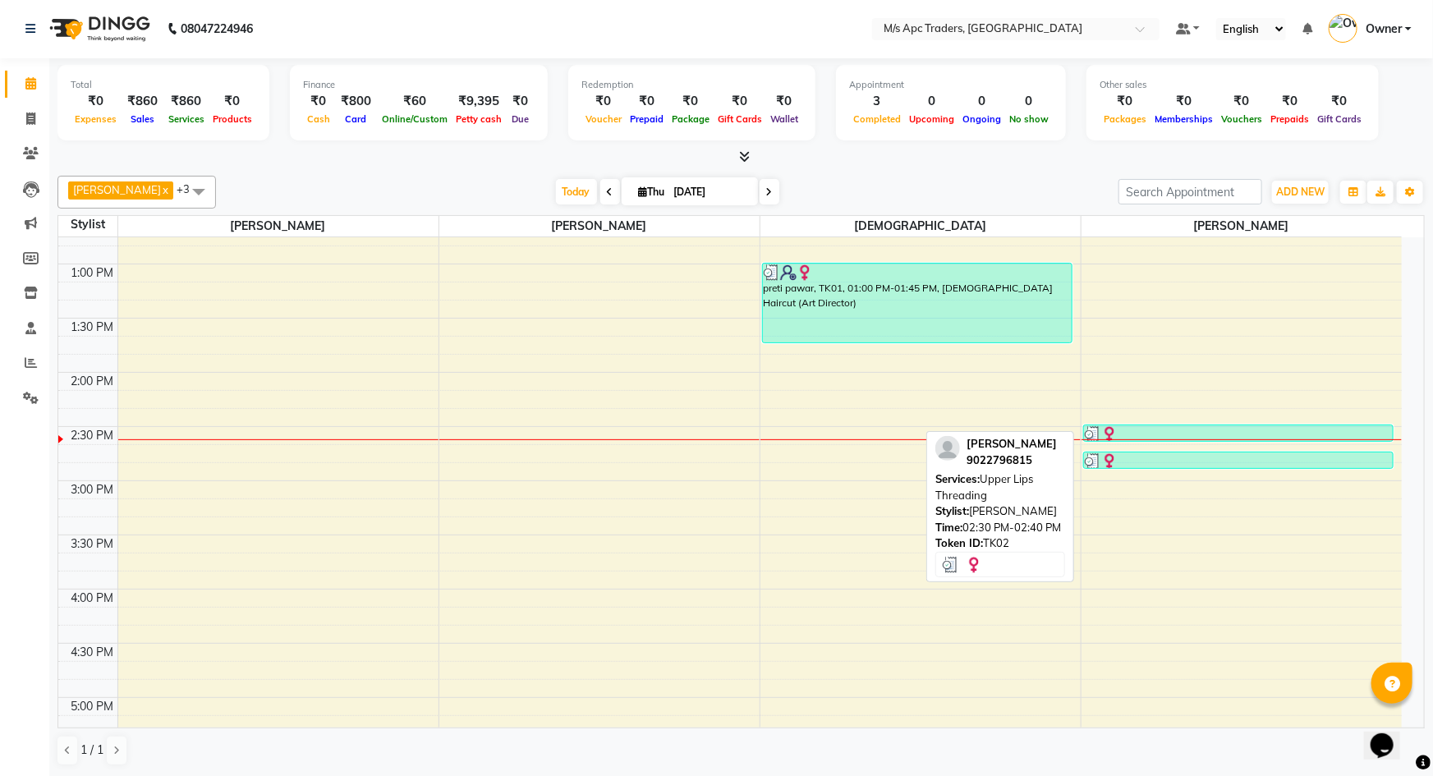
select select "3"
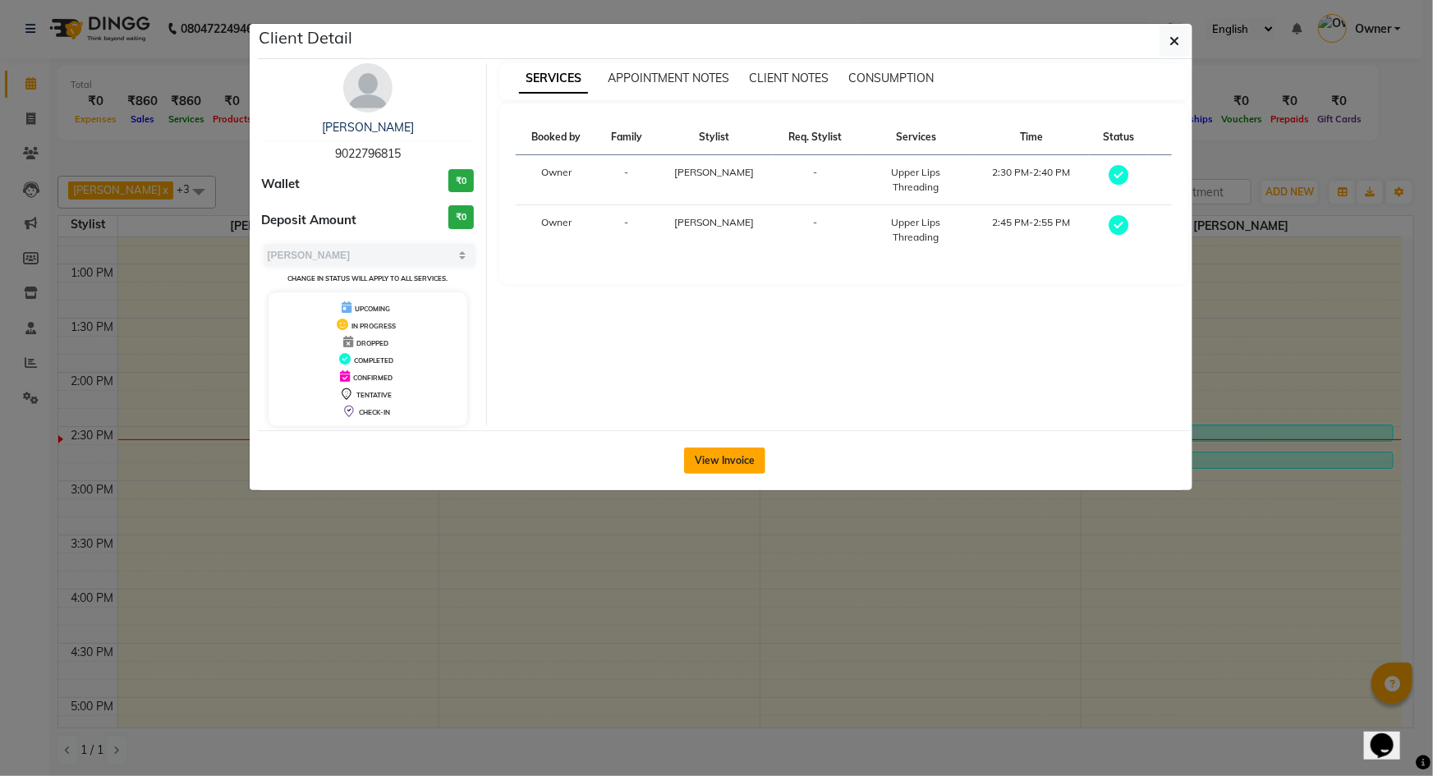
click at [730, 456] on button "View Invoice" at bounding box center [724, 461] width 81 height 26
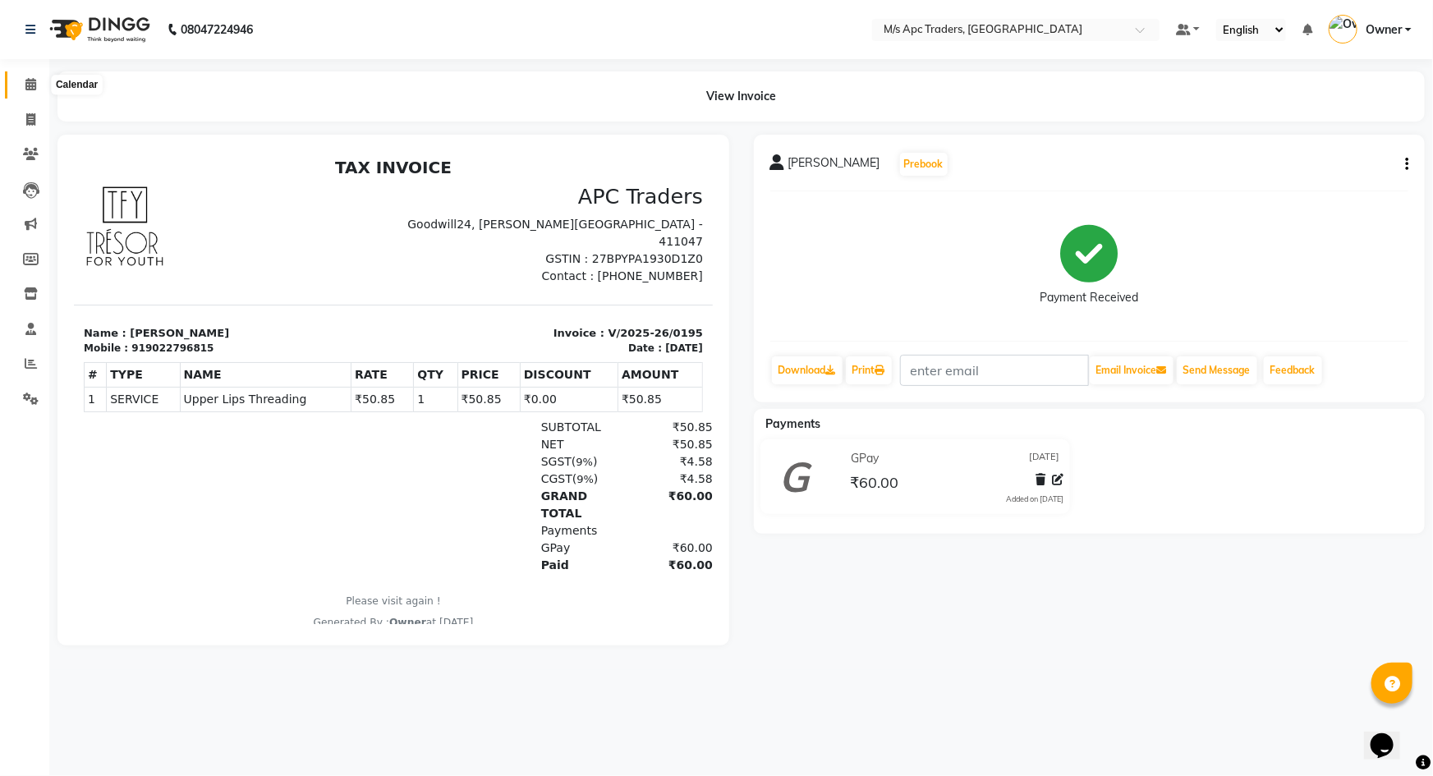
click at [27, 84] on icon at bounding box center [30, 84] width 11 height 12
